Goal: Contribute content: Contribute content

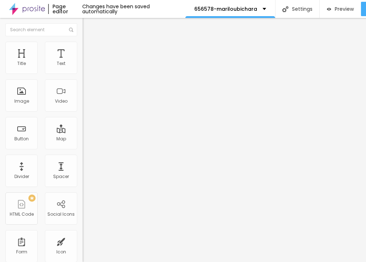
click at [83, 62] on span "Add image" at bounding box center [97, 59] width 29 height 6
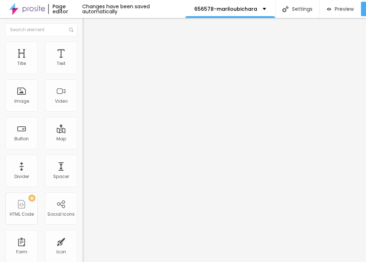
click at [83, 44] on img at bounding box center [86, 45] width 6 height 6
type input "95"
type input "70"
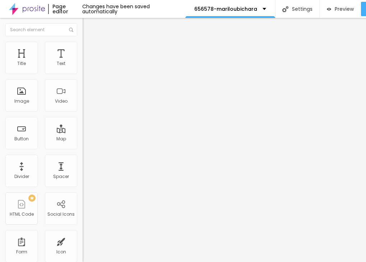
type input "60"
type input "35"
type input "20"
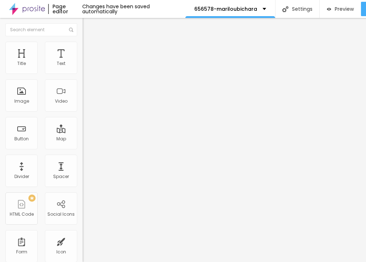
type input "20"
type input "10"
drag, startPoint x: 75, startPoint y: 77, endPoint x: -9, endPoint y: 77, distance: 84.5
type input "10"
click at [83, 74] on input "range" at bounding box center [106, 71] width 46 height 6
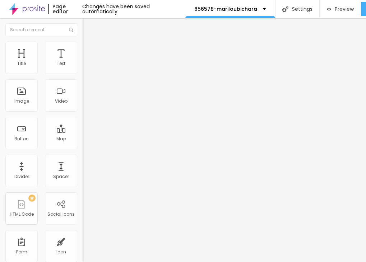
click at [88, 26] on img "button" at bounding box center [91, 26] width 6 height 6
click at [83, 69] on button "button" at bounding box center [88, 65] width 10 height 8
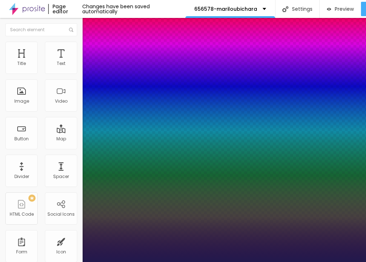
type input "1"
type input "17"
type input "1"
type input "22"
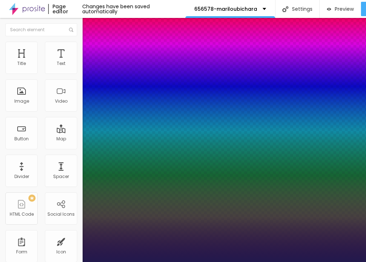
type input "22"
type input "1"
type input "25"
type input "1"
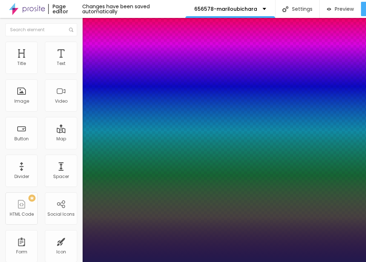
type input "26"
type input "1"
type input "27"
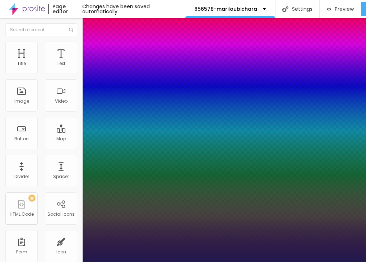
type input "1"
type input "26"
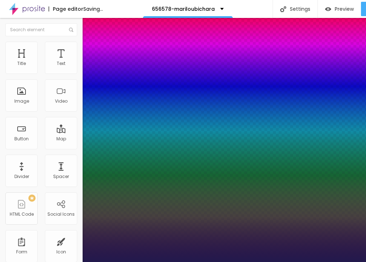
type input "1"
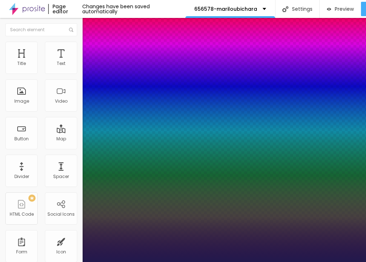
type input "25"
type input "1"
type input "24"
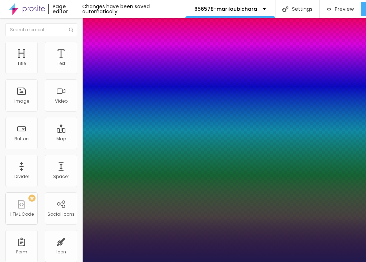
type input "1"
drag, startPoint x: 96, startPoint y: 123, endPoint x: 102, endPoint y: 123, distance: 5.4
type input "24"
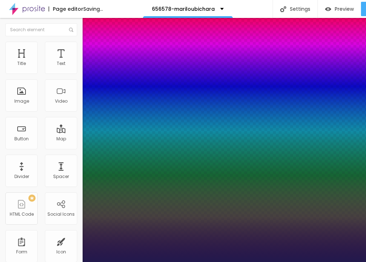
type input "1"
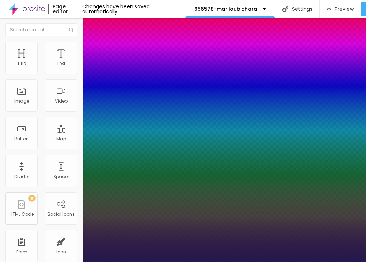
type input "25"
type input "1"
type input "25"
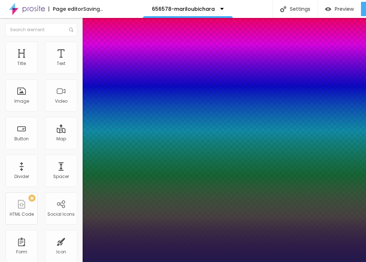
type input "1"
click at [40, 262] on div at bounding box center [183, 262] width 366 height 0
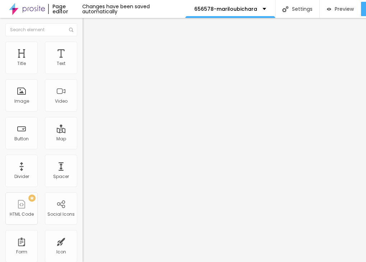
click at [88, 24] on img "button" at bounding box center [91, 26] width 6 height 6
drag, startPoint x: 34, startPoint y: 81, endPoint x: 5, endPoint y: 81, distance: 29.1
click at [83, 81] on div "Text Click me Align Size Default Small Default Big Link URL https:// Open in ne…" at bounding box center [124, 108] width 83 height 105
paste input "→ VIEW DOCUMENT HERE"
type input "→ VIEW DOCUMENT HERE"
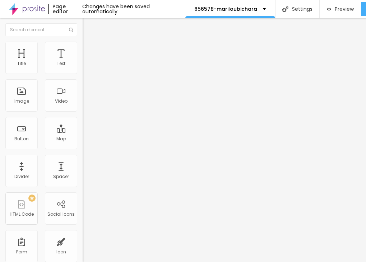
click at [83, 148] on input "https://" at bounding box center [126, 144] width 86 height 7
drag, startPoint x: 32, startPoint y: 148, endPoint x: 0, endPoint y: 150, distance: 31.3
click at [83, 150] on div "Text → VIEW DOCUMENT HERE Align Size Default Small Default Big Link URL https:/…" at bounding box center [124, 108] width 83 height 105
paste input "[DOMAIN_NAME]"
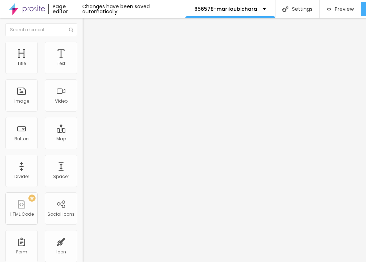
type input "[URL][DOMAIN_NAME]"
click at [83, 47] on li "Style" at bounding box center [124, 45] width 83 height 7
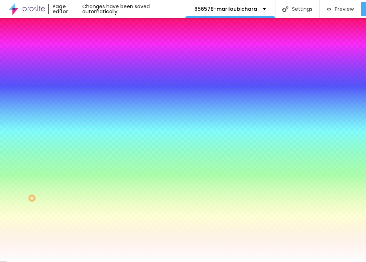
click at [86, 90] on icon "button" at bounding box center [88, 91] width 4 height 4
type input "17"
type input "18"
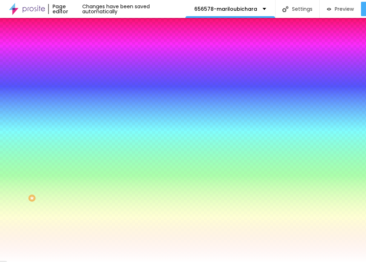
type input "19"
type input "20"
type input "21"
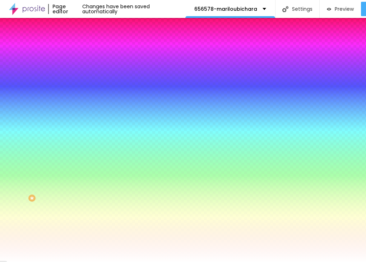
type input "21"
type input "22"
type input "23"
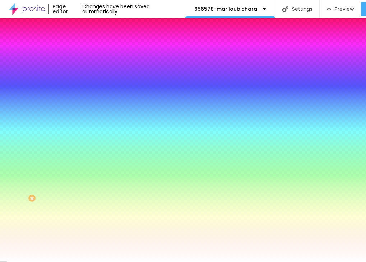
type input "22"
drag, startPoint x: 110, startPoint y: 139, endPoint x: 123, endPoint y: 139, distance: 13.3
type input "22"
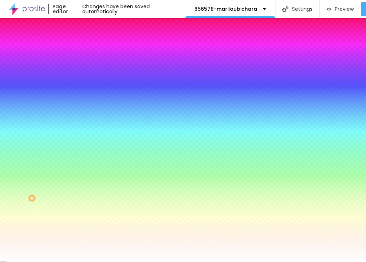
click at [213, 262] on div at bounding box center [183, 262] width 366 height 0
click at [83, 42] on li "Content" at bounding box center [124, 38] width 83 height 7
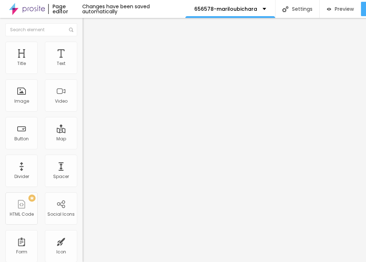
click at [88, 26] on img "button" at bounding box center [91, 26] width 6 height 6
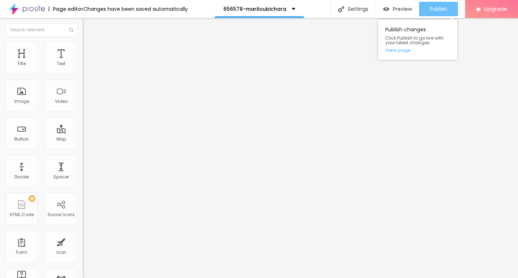
click at [366, 7] on span "Publish" at bounding box center [438, 9] width 17 height 6
